Goal: Transaction & Acquisition: Purchase product/service

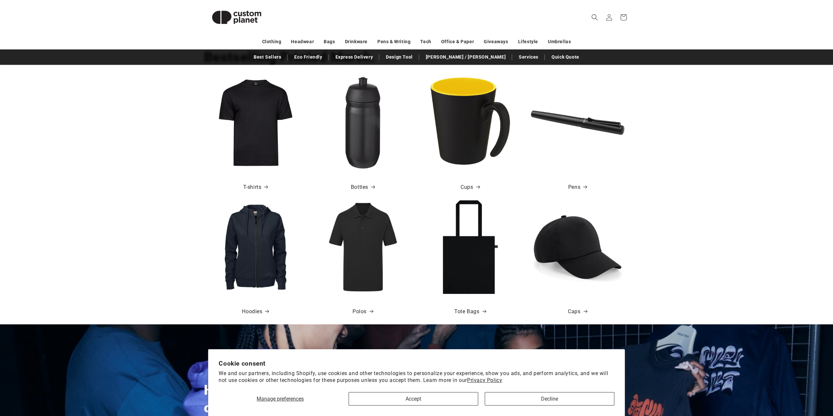
scroll to position [360, 0]
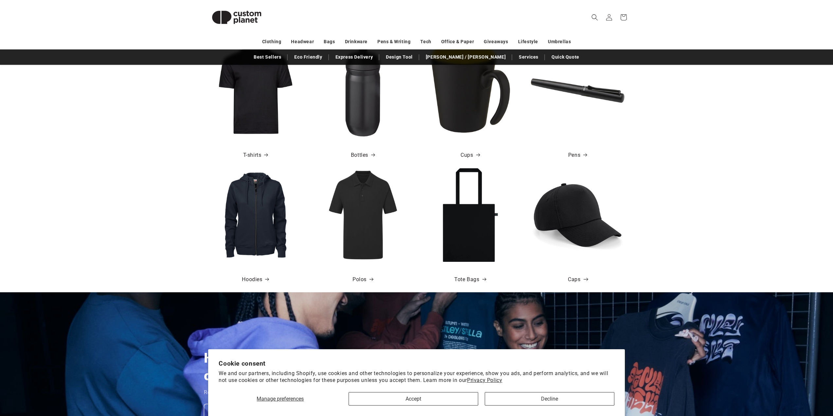
click at [581, 280] on span at bounding box center [584, 279] width 7 height 7
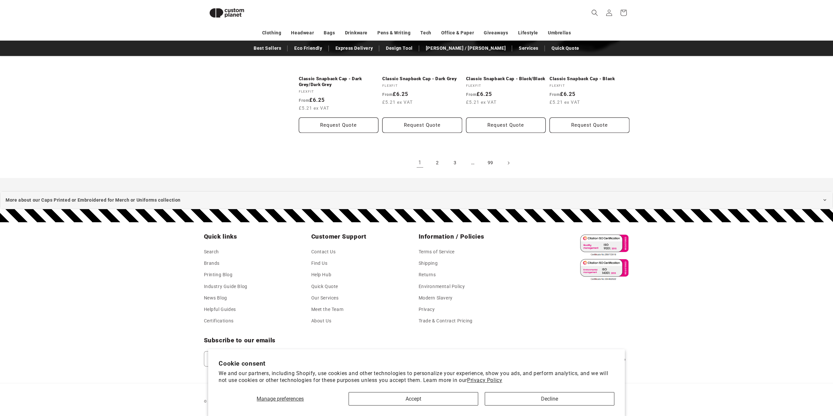
scroll to position [754, 0]
click at [437, 162] on link "2" at bounding box center [438, 163] width 14 height 14
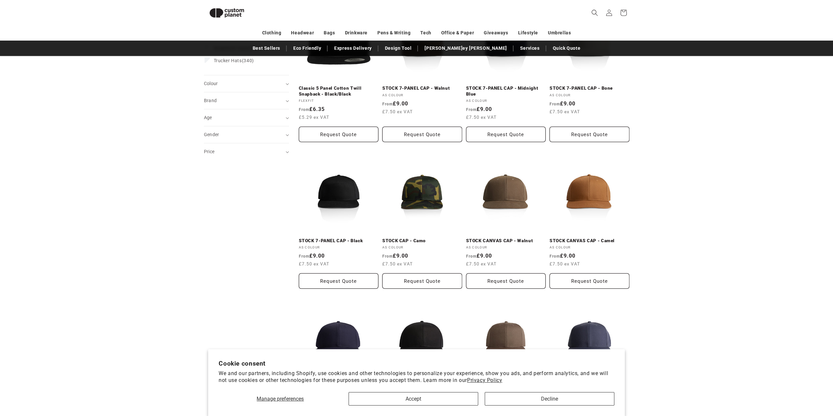
scroll to position [24, 0]
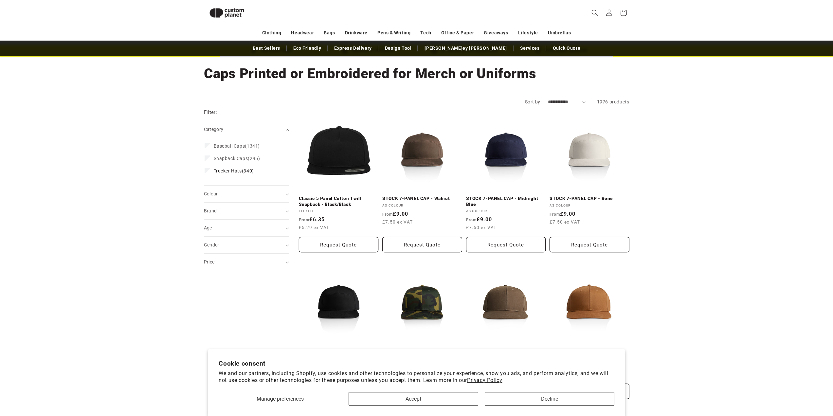
click at [225, 171] on span "Trucker Hats" at bounding box center [228, 170] width 28 height 5
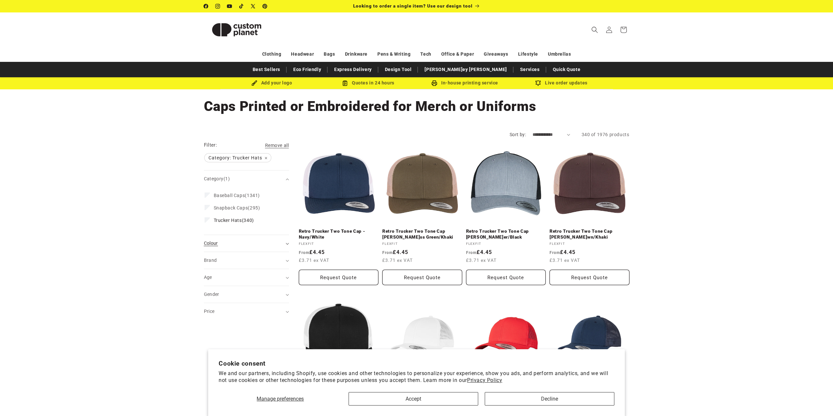
click at [248, 243] on div "Colour (0)" at bounding box center [244, 243] width 80 height 7
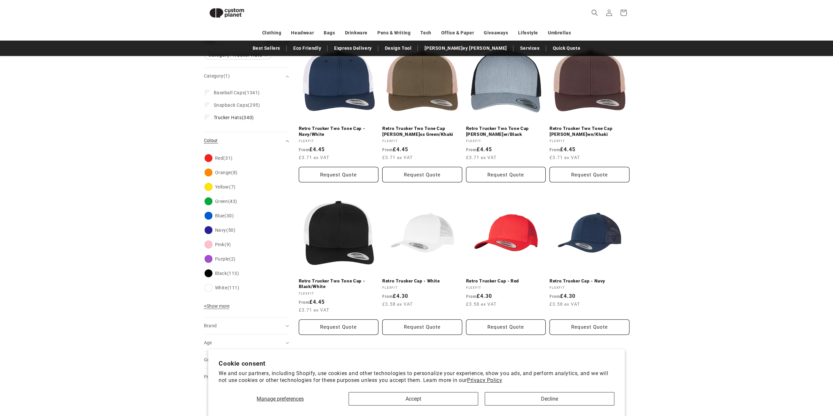
scroll to position [90, 0]
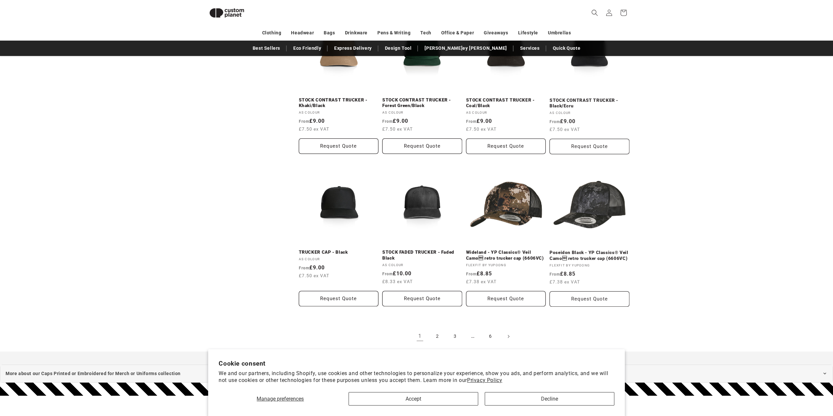
scroll to position [581, 0]
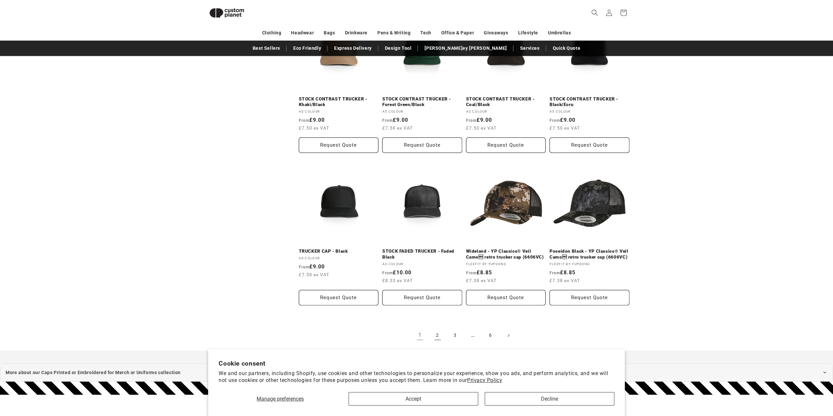
click at [435, 337] on link "2" at bounding box center [438, 335] width 14 height 14
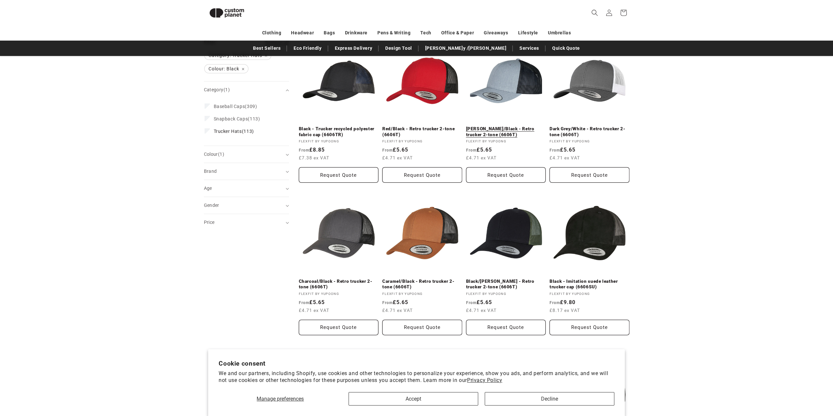
scroll to position [89, 0]
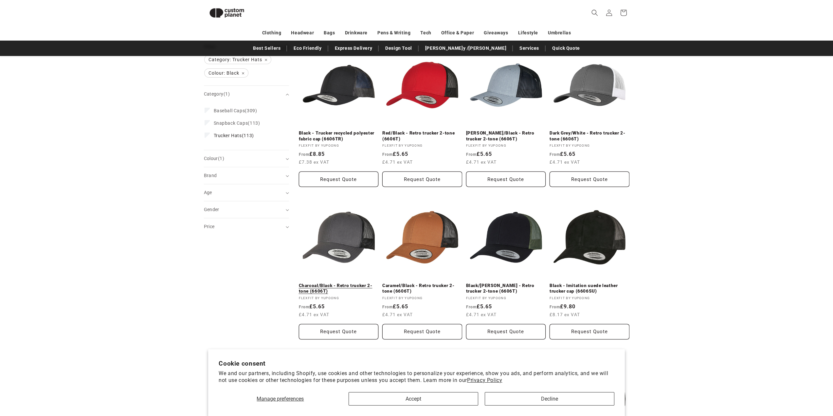
click at [340, 283] on link "Charcoal/Black - Retro trucker 2-tone (6606T)" at bounding box center [339, 288] width 80 height 11
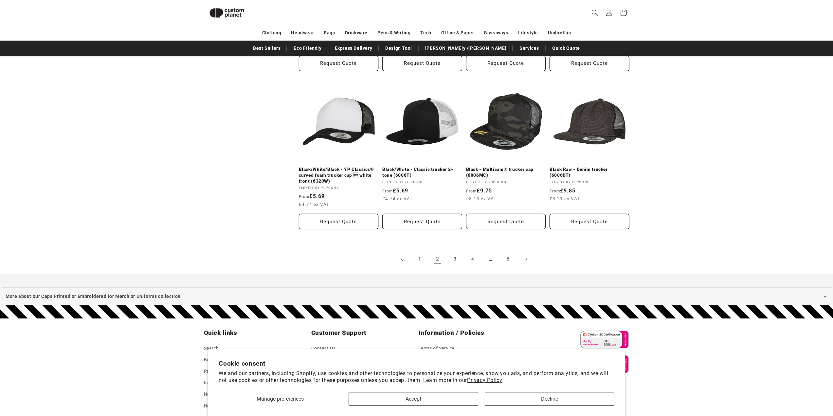
scroll to position [679, 0]
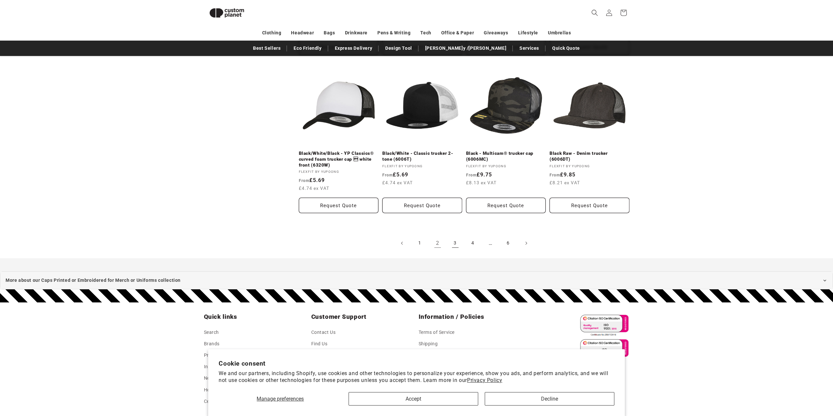
click at [455, 243] on link "3" at bounding box center [455, 243] width 14 height 14
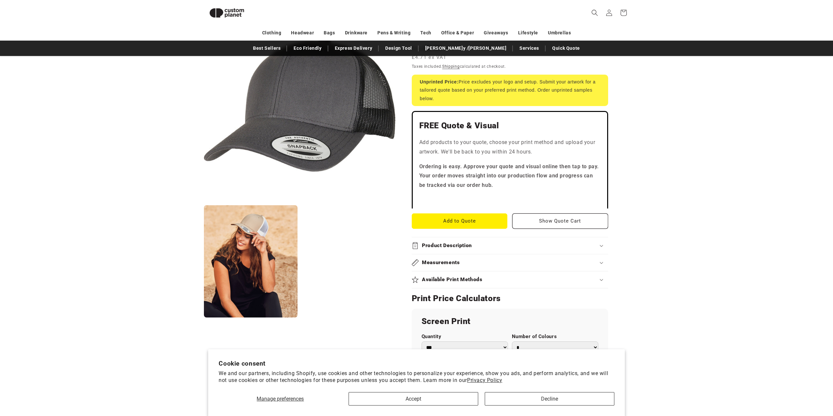
scroll to position [122, 0]
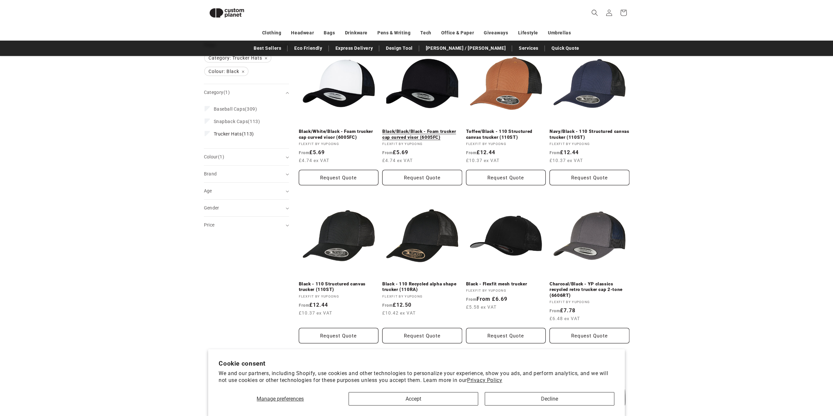
scroll to position [89, 0]
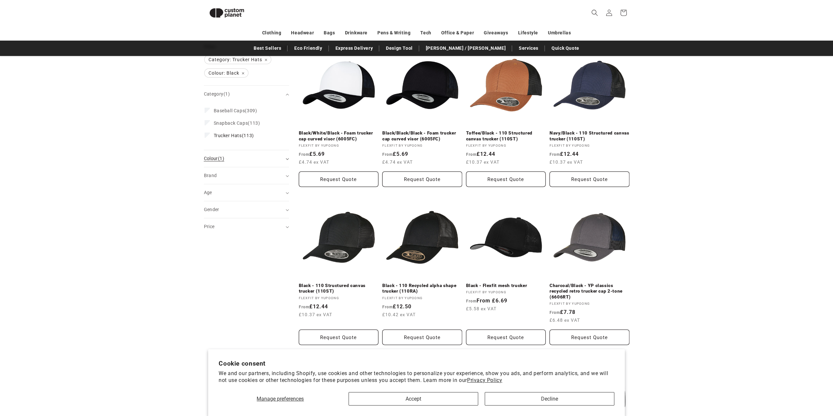
click at [245, 158] on div "Colour (1)" at bounding box center [244, 158] width 80 height 7
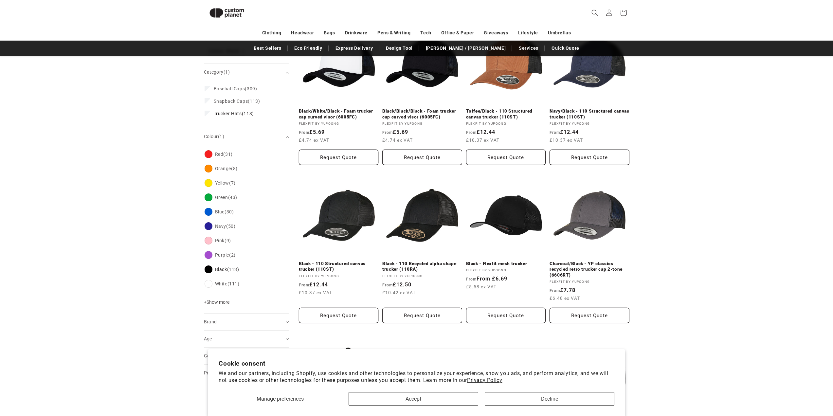
scroll to position [122, 0]
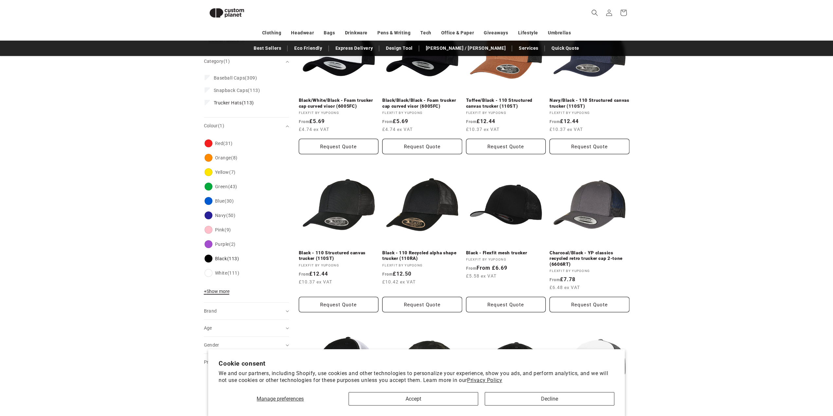
click at [229, 291] on span "+ Show more" at bounding box center [217, 291] width 26 height 5
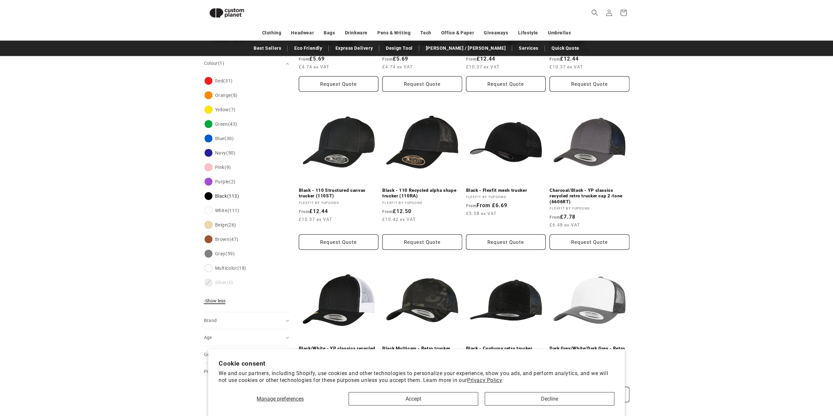
scroll to position [188, 0]
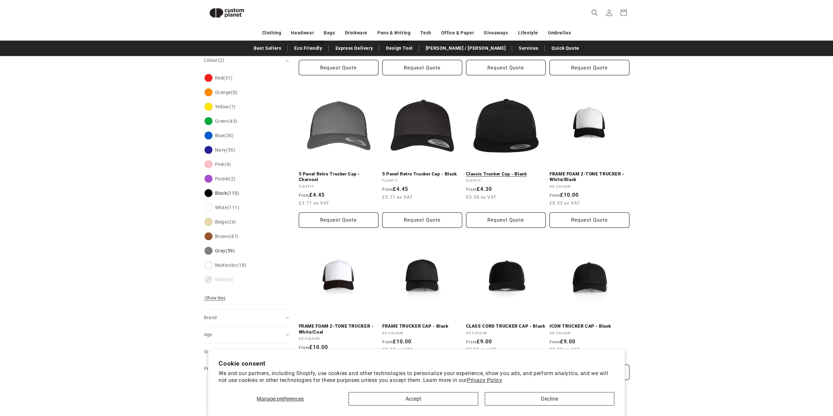
scroll to position [234, 0]
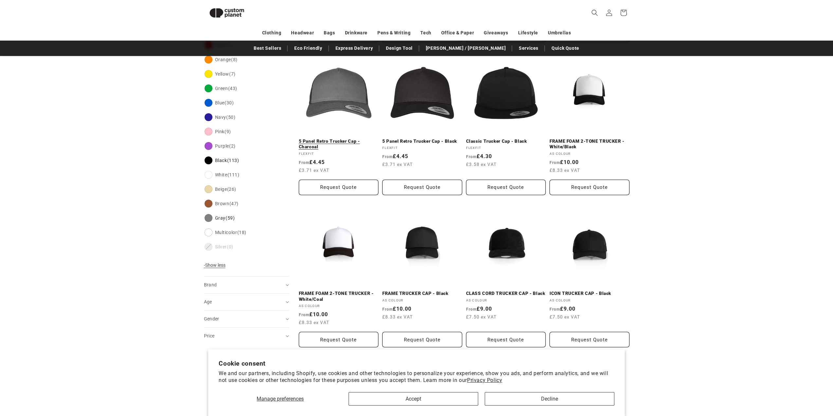
click at [340, 139] on link "5 Panel Retro Trucker Cap - Charcoal" at bounding box center [339, 144] width 80 height 11
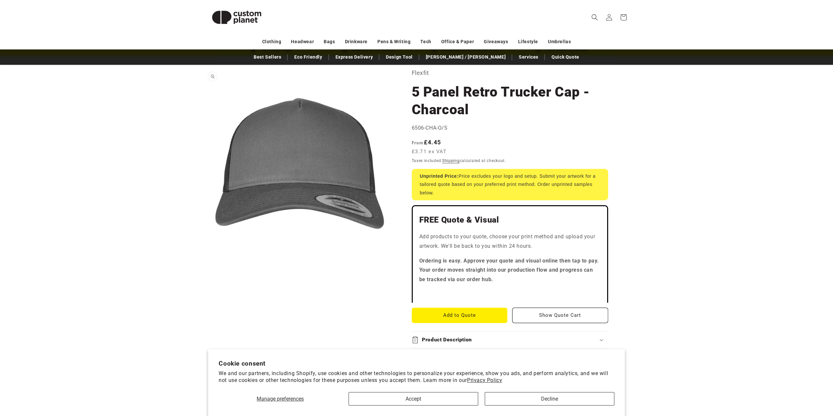
scroll to position [65, 0]
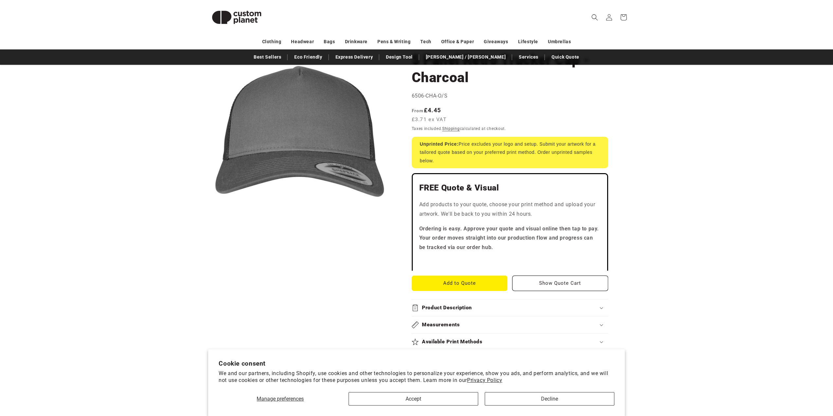
click at [204, 227] on button "Open media 1 in modal" at bounding box center [204, 227] width 0 height 0
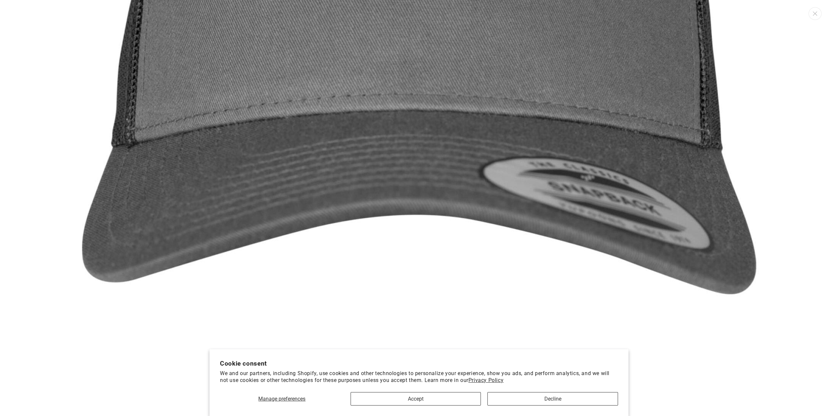
click at [482, 144] on img "Media gallery" at bounding box center [419, 33] width 766 height 766
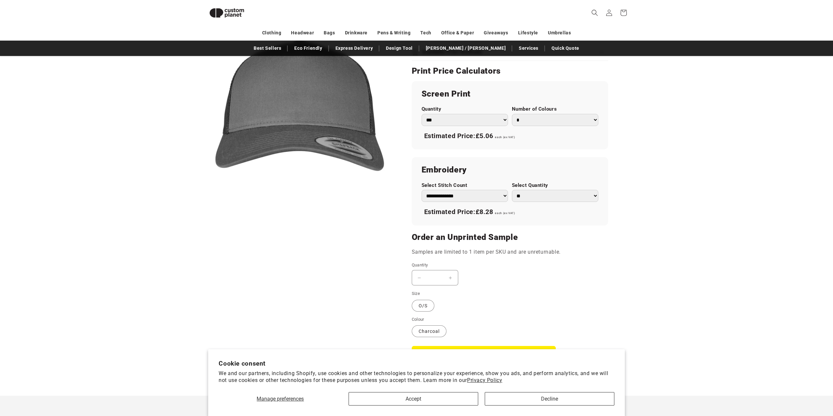
scroll to position [286, 0]
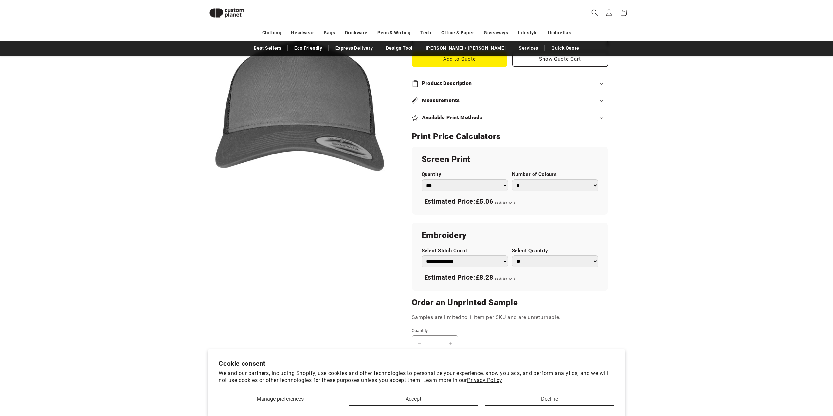
drag, startPoint x: 461, startPoint y: 184, endPoint x: 457, endPoint y: 188, distance: 5.3
click at [461, 184] on select "*** *** *** **** **** **** ***** *****" at bounding box center [465, 185] width 86 height 12
click at [683, 182] on product-info "Skip to product information Open media 1 in modal 1 / of 1 Flexfit 5 Panel Retr…" at bounding box center [416, 128] width 833 height 667
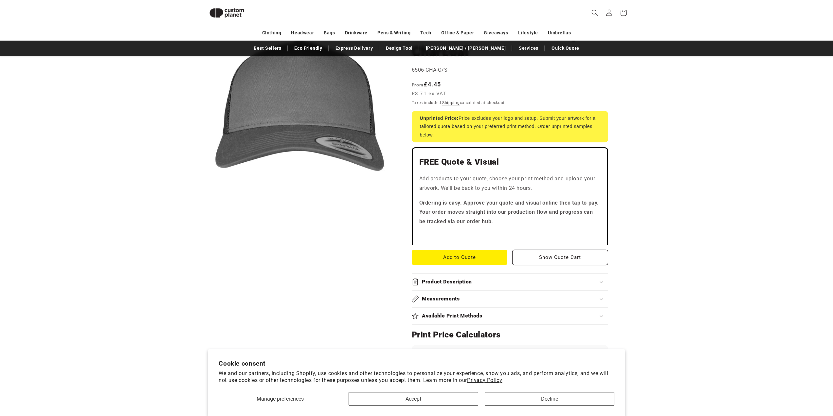
scroll to position [0, 0]
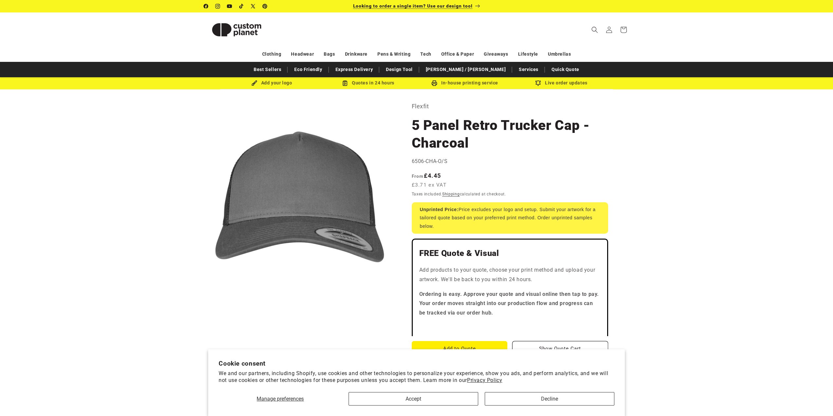
click at [436, 7] on span "Looking to order a single item? Use our design tool" at bounding box center [413, 5] width 120 height 5
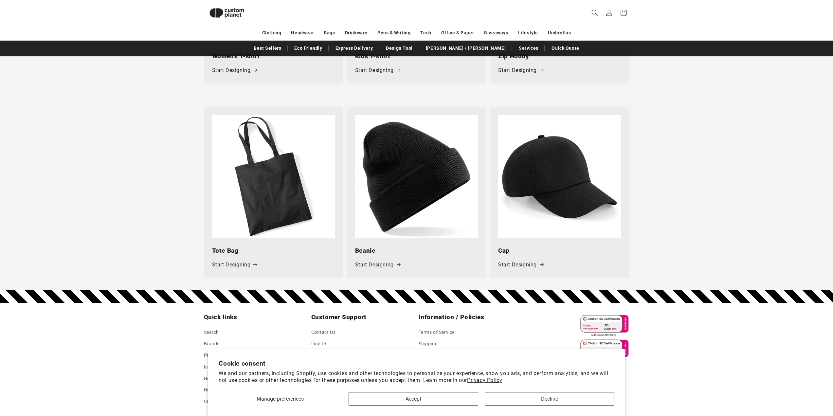
scroll to position [843, 0]
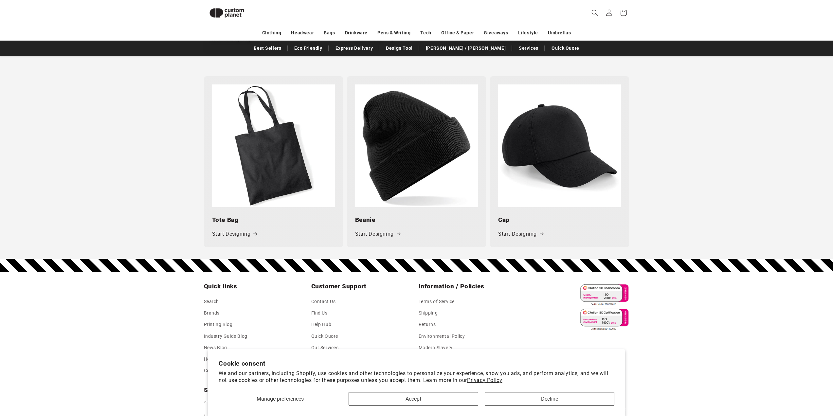
click at [547, 150] on img at bounding box center [559, 145] width 123 height 123
click at [530, 232] on link "Start Designing" at bounding box center [520, 234] width 45 height 9
